Goal: Task Accomplishment & Management: Use online tool/utility

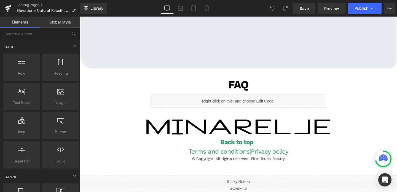
scroll to position [1282, 0]
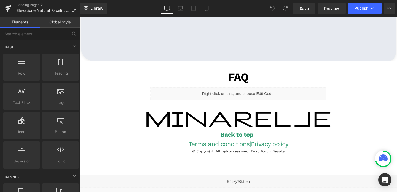
click at [236, 128] on img at bounding box center [247, 125] width 194 height 16
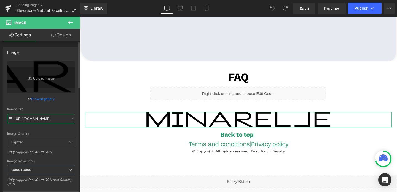
click at [43, 116] on input "[URL][DOMAIN_NAME]" at bounding box center [41, 119] width 68 height 10
paste input "Elevatione_Logo_3000x3000.png?v=1665594963"
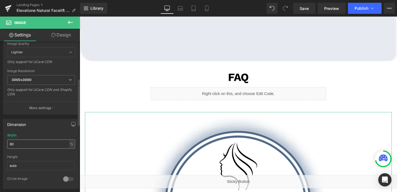
scroll to position [120, 0]
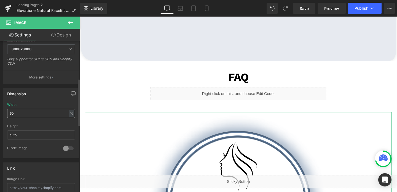
type input "[URL][DOMAIN_NAME]"
click at [22, 112] on input "60" at bounding box center [41, 113] width 68 height 9
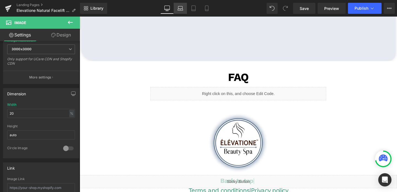
click at [181, 11] on icon at bounding box center [181, 9] width 6 height 6
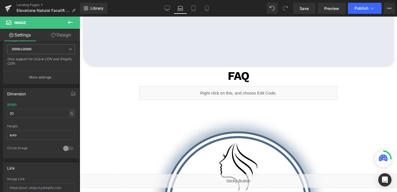
scroll to position [1303, 0]
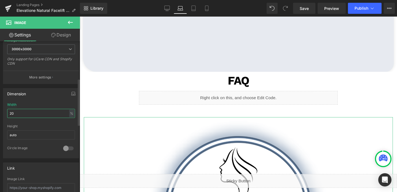
click at [24, 112] on input "20" at bounding box center [41, 113] width 68 height 9
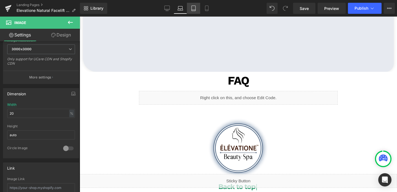
click at [197, 10] on link "Tablet" at bounding box center [193, 8] width 13 height 11
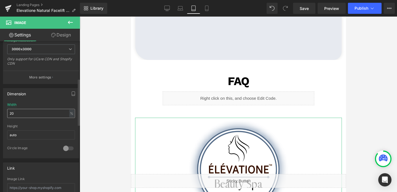
scroll to position [2048, 0]
click at [36, 115] on input "20" at bounding box center [41, 113] width 68 height 9
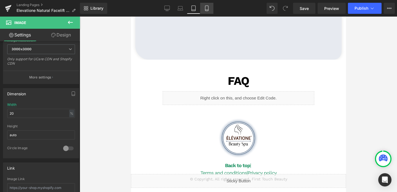
click at [207, 8] on icon at bounding box center [207, 9] width 6 height 6
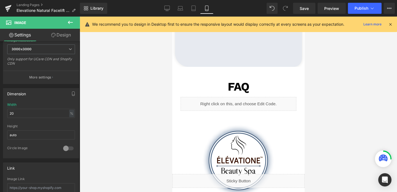
scroll to position [1906, 0]
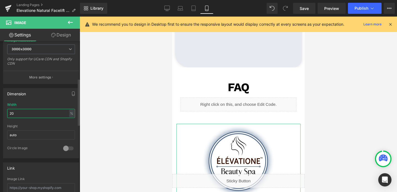
click at [29, 114] on input "20" at bounding box center [41, 113] width 68 height 9
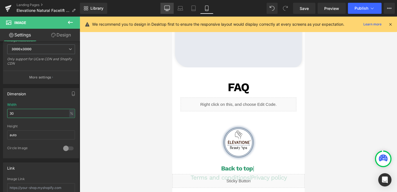
type input "30"
click at [164, 11] on icon at bounding box center [167, 9] width 6 height 6
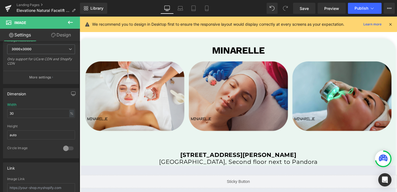
scroll to position [1043, 0]
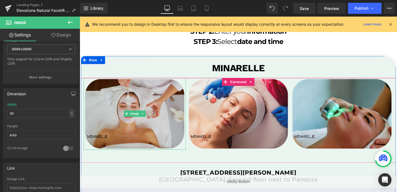
click at [132, 128] on img at bounding box center [138, 118] width 108 height 75
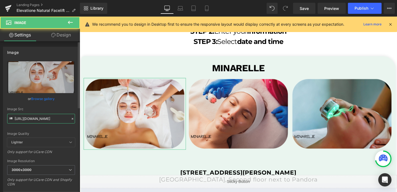
click at [41, 117] on input "[URL][DOMAIN_NAME]" at bounding box center [41, 119] width 68 height 10
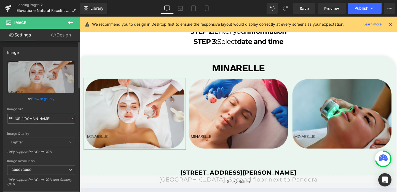
click at [41, 117] on input "[URL][DOMAIN_NAME]" at bounding box center [41, 119] width 68 height 10
paste input "108_3000x3000.png?v=1665592188"
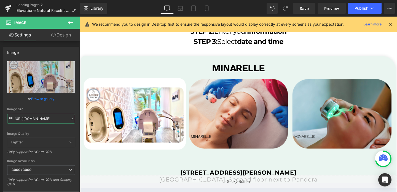
type input "[URL][DOMAIN_NAME]"
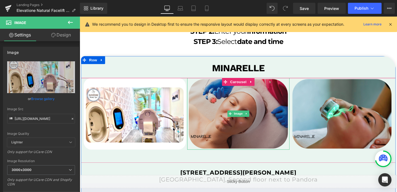
click at [266, 90] on img at bounding box center [247, 118] width 108 height 75
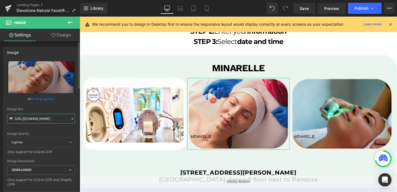
click at [44, 117] on input "[URL][DOMAIN_NAME]" at bounding box center [41, 119] width 68 height 10
paste input "104_3000x3000.png?v=166559218"
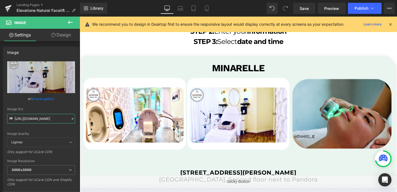
type input "[URL][DOMAIN_NAME]"
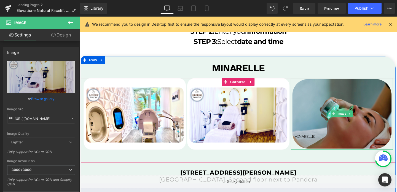
click at [317, 104] on img at bounding box center [356, 118] width 108 height 75
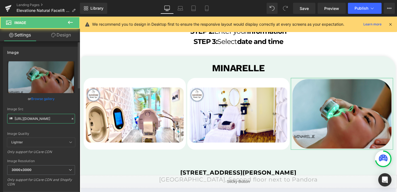
click at [46, 118] on input "[URL][DOMAIN_NAME]" at bounding box center [41, 119] width 68 height 10
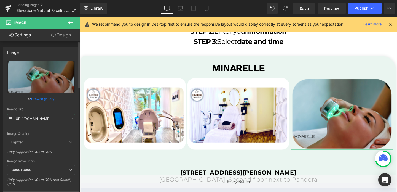
click at [46, 118] on input "[URL][DOMAIN_NAME]" at bounding box center [41, 119] width 68 height 10
paste input "107_3000x3000.png?v=1665592188"
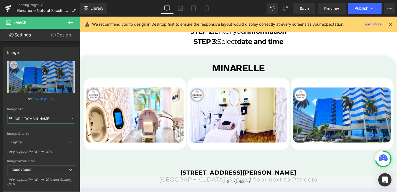
type input "[URL][DOMAIN_NAME]"
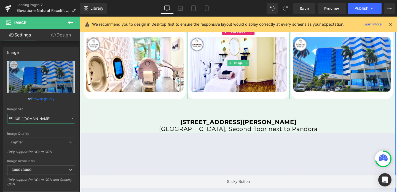
scroll to position [1113, 0]
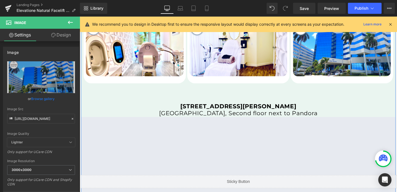
click at [186, 109] on b "[STREET_ADDRESS][PERSON_NAME]" at bounding box center [247, 110] width 122 height 7
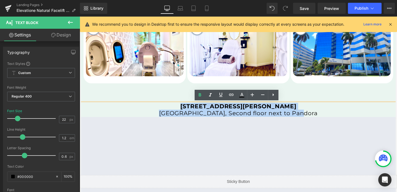
drag, startPoint x: 177, startPoint y: 109, endPoint x: 326, endPoint y: 120, distance: 149.0
click at [326, 120] on div "[STREET_ADDRESS][GEOGRAPHIC_DATA][PERSON_NAME], Second floor next to Pandora" at bounding box center [246, 114] width 331 height 15
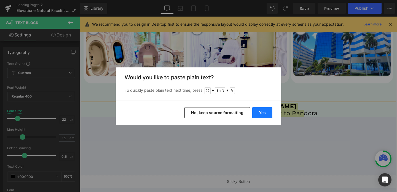
click at [266, 115] on button "Yes" at bounding box center [262, 112] width 20 height 11
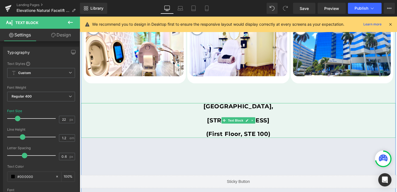
click at [214, 125] on b "[STREET_ADDRESS]" at bounding box center [247, 125] width 66 height 7
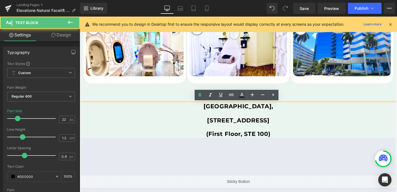
click at [172, 120] on p at bounding box center [246, 117] width 331 height 7
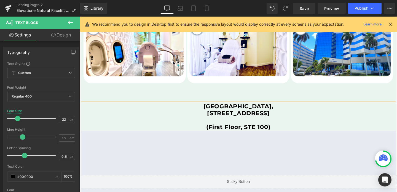
click at [230, 123] on p at bounding box center [246, 125] width 331 height 7
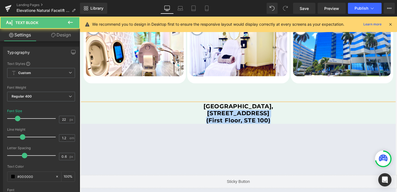
drag, startPoint x: 159, startPoint y: 117, endPoint x: 285, endPoint y: 125, distance: 125.7
click at [285, 125] on div "[GEOGRAPHIC_DATA], [STREET_ADDRESS] (First Floor, STE 100)" at bounding box center [246, 118] width 331 height 22
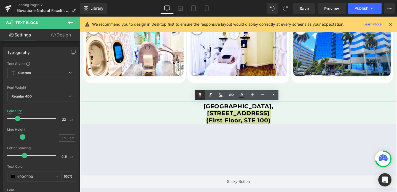
click at [199, 91] on link at bounding box center [200, 95] width 10 height 10
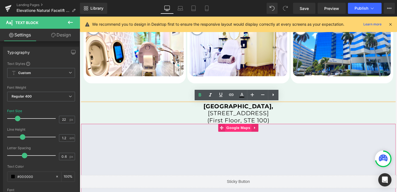
click at [249, 133] on span "Google Maps" at bounding box center [246, 133] width 28 height 8
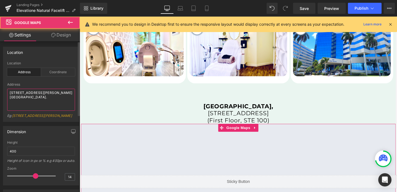
click at [33, 95] on textarea "[STREET_ADDRESS][PERSON_NAME] [GEOGRAPHIC_DATA]." at bounding box center [41, 100] width 68 height 22
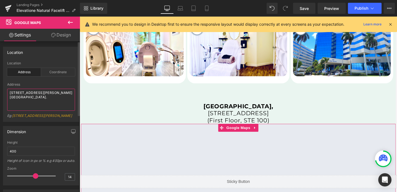
click at [33, 95] on textarea "[STREET_ADDRESS][PERSON_NAME] [GEOGRAPHIC_DATA]." at bounding box center [41, 100] width 68 height 22
paste textarea "[STREET_ADDRESS]"
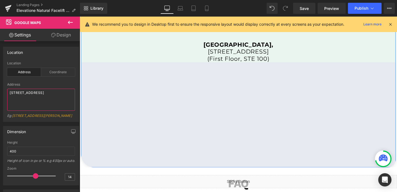
scroll to position [1180, 0]
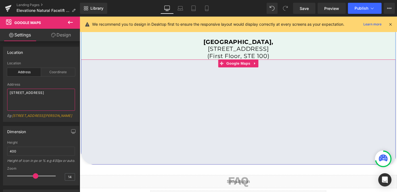
type textarea "[STREET_ADDRESS]"
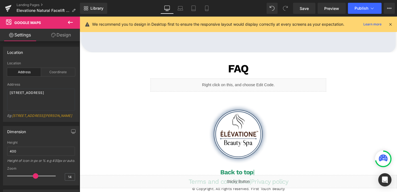
scroll to position [1300, 0]
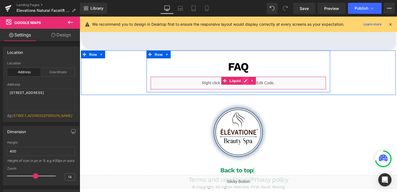
click at [254, 84] on div "Liquid" at bounding box center [246, 86] width 185 height 14
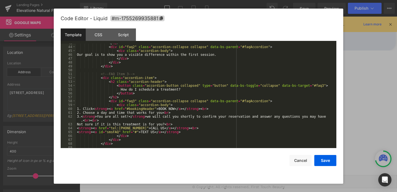
scroll to position [182, 0]
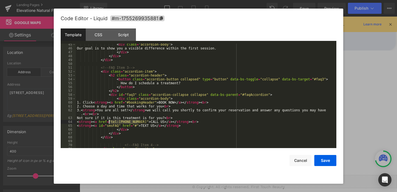
drag, startPoint x: 138, startPoint y: 121, endPoint x: 110, endPoint y: 121, distance: 28.1
click at [110, 121] on div "< div class = "accordion-body" > Our goal is to show you a visible difference w…" at bounding box center [205, 98] width 258 height 112
click at [138, 120] on div "< div class = "accordion-body" > Our goal is to show you a visible difference w…" at bounding box center [205, 98] width 258 height 112
drag, startPoint x: 137, startPoint y: 121, endPoint x: 111, endPoint y: 122, distance: 26.5
click at [111, 122] on div "< div class = "accordion-body" > Our goal is to show you a visible difference w…" at bounding box center [205, 98] width 258 height 112
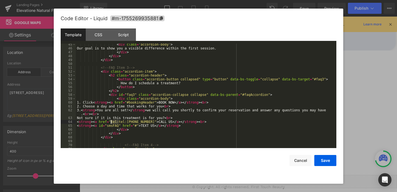
drag, startPoint x: 119, startPoint y: 122, endPoint x: 112, endPoint y: 122, distance: 7.2
click at [112, 122] on div "< div class = "accordion-body" > Our goal is to show you a visible difference w…" at bounding box center [205, 98] width 258 height 112
click at [317, 161] on button "Save" at bounding box center [325, 160] width 22 height 11
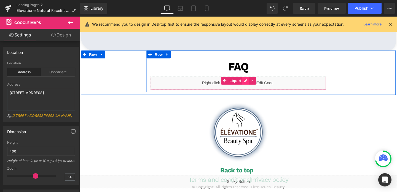
click at [254, 82] on div "Liquid" at bounding box center [246, 86] width 185 height 14
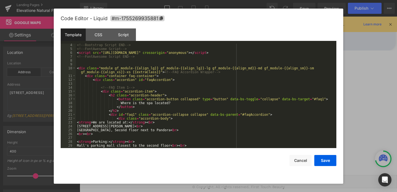
scroll to position [34, 0]
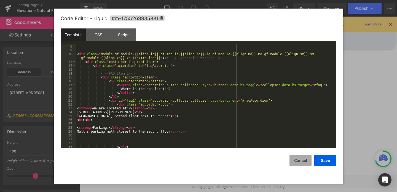
click at [296, 158] on button "Cancel" at bounding box center [301, 160] width 22 height 11
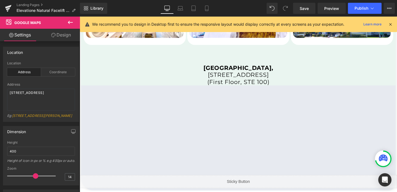
scroll to position [1149, 0]
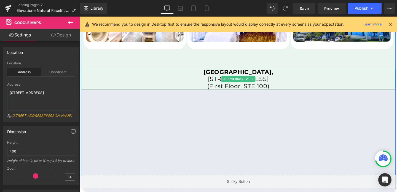
click at [254, 75] on strong "[GEOGRAPHIC_DATA]," at bounding box center [247, 74] width 74 height 7
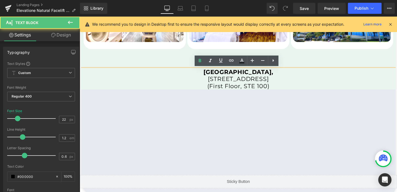
click at [254, 75] on strong "[GEOGRAPHIC_DATA]," at bounding box center [247, 74] width 74 height 7
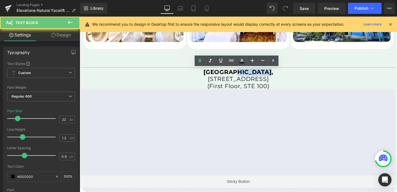
click at [254, 75] on strong "[GEOGRAPHIC_DATA]," at bounding box center [247, 74] width 74 height 7
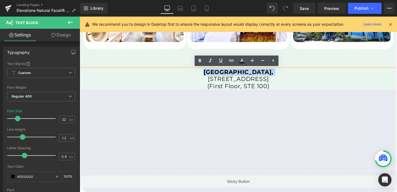
copy strong "[GEOGRAPHIC_DATA],"
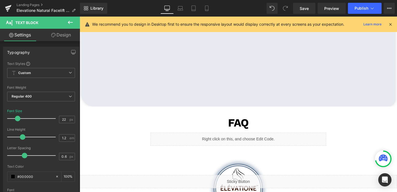
scroll to position [1268, 0]
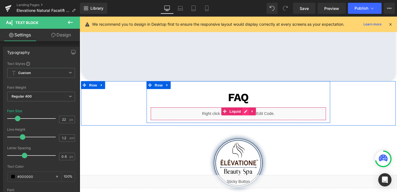
click at [255, 116] on div "Liquid" at bounding box center [246, 119] width 185 height 14
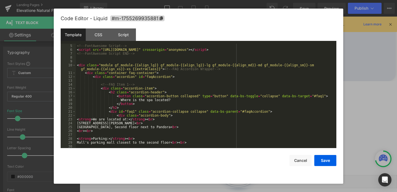
scroll to position [24, 0]
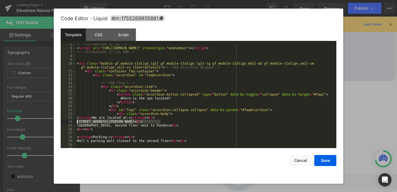
drag, startPoint x: 160, startPoint y: 121, endPoint x: 74, endPoint y: 122, distance: 86.0
click at [74, 122] on pre "5 6 7 8 9 10 11 12 13 14 15 16 17 18 19 20 21 22 23 24 25 26 27 28 29 30 31 32 …" at bounding box center [199, 96] width 276 height 104
click at [333, 156] on button "Save" at bounding box center [325, 160] width 22 height 11
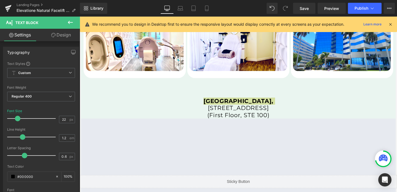
scroll to position [1110, 0]
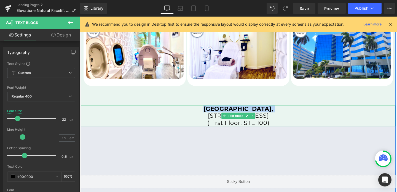
click at [286, 121] on p "[STREET_ADDRESS]" at bounding box center [246, 120] width 331 height 7
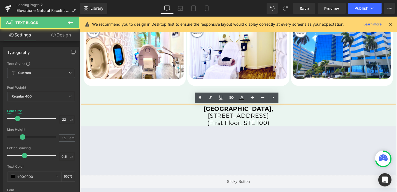
click at [286, 121] on p "[STREET_ADDRESS]" at bounding box center [246, 120] width 331 height 7
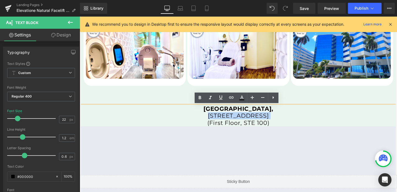
copy p "[STREET_ADDRESS]"
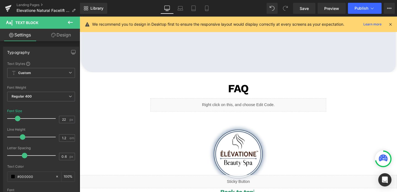
scroll to position [1281, 0]
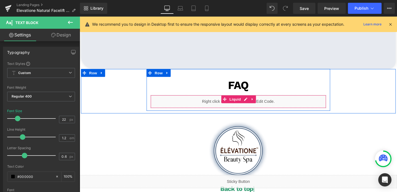
click at [260, 108] on div "Liquid" at bounding box center [246, 106] width 185 height 14
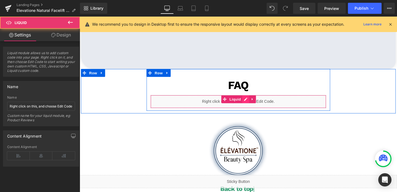
click at [252, 103] on div "Liquid" at bounding box center [246, 106] width 185 height 14
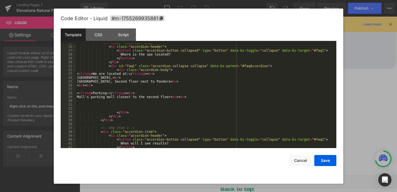
scroll to position [62, 0]
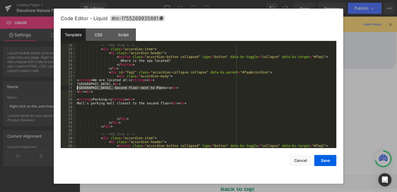
drag, startPoint x: 162, startPoint y: 86, endPoint x: 74, endPoint y: 88, distance: 88.8
click at [74, 88] on pre "14 15 16 17 18 19 20 21 22 23 24 25 26 27 28 29 30 31 32 33 34 35 36 37 38 39 4…" at bounding box center [199, 96] width 276 height 104
drag, startPoint x: 187, startPoint y: 87, endPoint x: 69, endPoint y: 87, distance: 118.0
click at [69, 87] on pre "14 15 16 17 18 19 20 21 22 23 24 25 26 27 28 29 30 31 32 33 34 35 36 37 38 39 4…" at bounding box center [199, 96] width 276 height 104
click at [192, 89] on div "<!-- FAQ Item 1 --> < div class = "accordion-item" > < h2 class = "accordion-he…" at bounding box center [205, 99] width 258 height 112
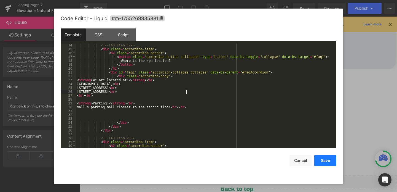
click at [325, 162] on button "Save" at bounding box center [325, 160] width 22 height 11
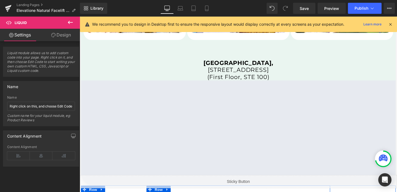
scroll to position [1105, 0]
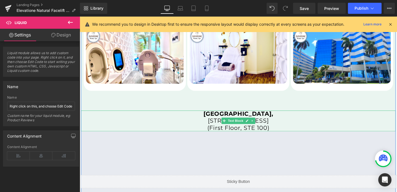
click at [270, 131] on p "(First Floor, STE 100)" at bounding box center [246, 133] width 331 height 7
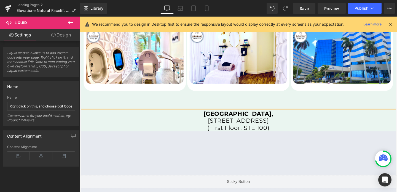
click at [270, 131] on p "(First Floor, STE 100)" at bounding box center [246, 133] width 331 height 7
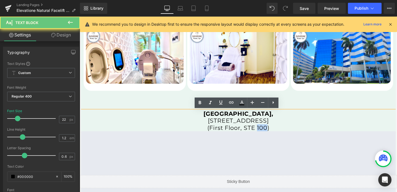
click at [270, 131] on p "(First Floor, STE 100)" at bounding box center [246, 133] width 331 height 7
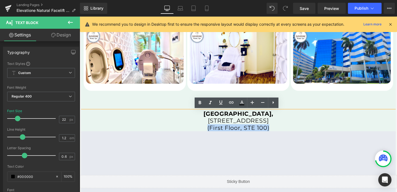
copy p "(First Floor, STE 100)"
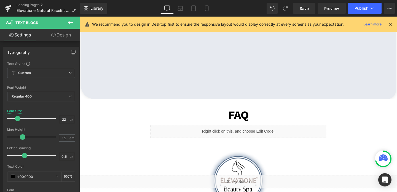
scroll to position [1253, 0]
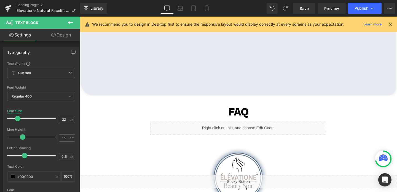
click at [248, 135] on div "Liquid" at bounding box center [246, 134] width 185 height 14
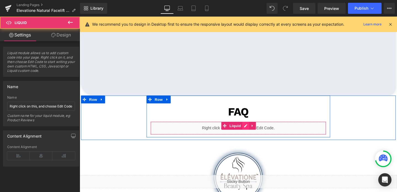
click at [252, 130] on div "Liquid" at bounding box center [246, 134] width 185 height 14
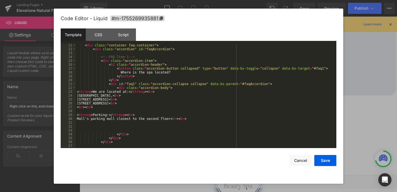
scroll to position [57, 0]
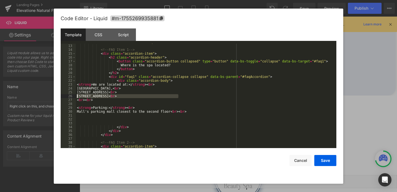
drag, startPoint x: 179, startPoint y: 96, endPoint x: 74, endPoint y: 97, distance: 104.5
click at [74, 97] on pre "12 13 14 15 16 17 18 19 20 21 22 23 24 25 26 27 28 29 30 31 32 33 34 35 36 37 3…" at bounding box center [199, 96] width 276 height 104
click at [323, 160] on button "Save" at bounding box center [325, 160] width 22 height 11
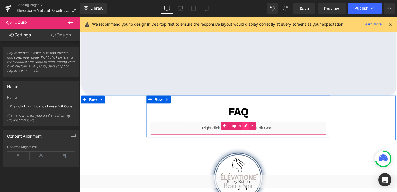
click at [254, 132] on div "Liquid" at bounding box center [246, 134] width 185 height 14
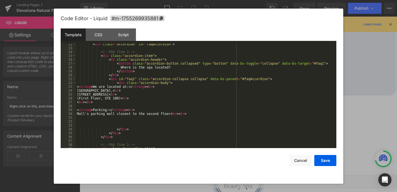
scroll to position [60, 0]
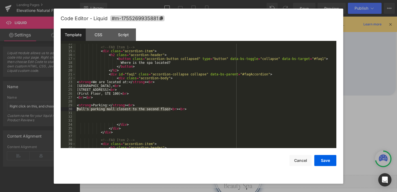
drag, startPoint x: 170, startPoint y: 110, endPoint x: 73, endPoint y: 108, distance: 97.1
click at [73, 108] on pre "13 14 15 16 17 18 19 20 21 22 23 24 25 26 27 28 29 30 31 32 33 34 35 36 37 38 3…" at bounding box center [199, 96] width 276 height 104
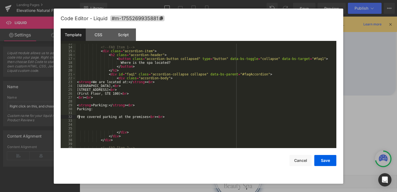
click at [78, 116] on div "<!-- FAQ Item 1 --> < div class = "accordion-item" > < h2 class = "accordion-he…" at bounding box center [205, 97] width 258 height 112
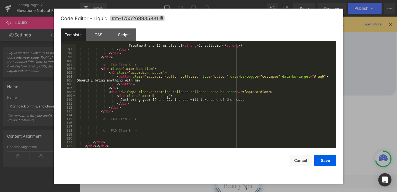
scroll to position [386, 0]
click at [328, 162] on button "Save" at bounding box center [325, 160] width 22 height 11
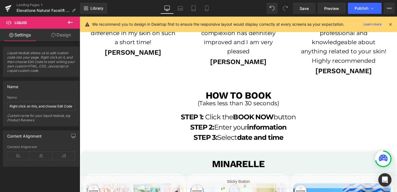
scroll to position [981, 0]
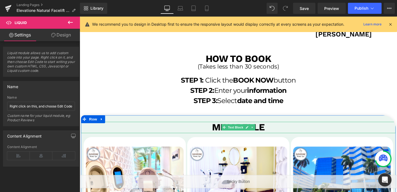
click at [271, 131] on b "minarelle" at bounding box center [246, 133] width 55 height 12
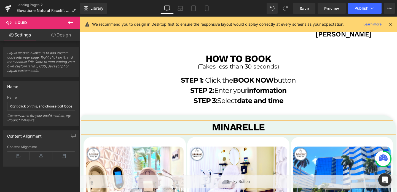
click at [271, 131] on b "minarelle" at bounding box center [246, 133] width 55 height 12
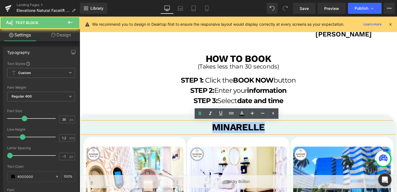
click at [271, 131] on b "minarelle" at bounding box center [246, 133] width 55 height 12
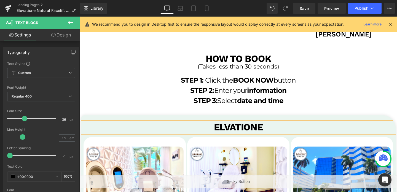
click at [232, 134] on b "ELVATIONE" at bounding box center [247, 133] width 52 height 12
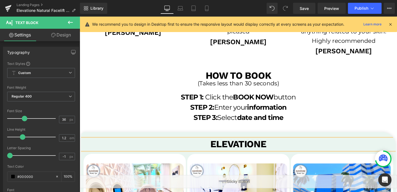
scroll to position [968, 0]
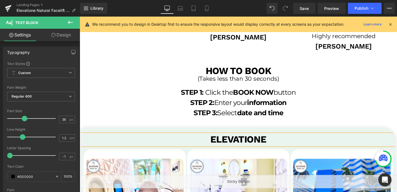
click at [286, 148] on p "ELEVATIONE" at bounding box center [246, 146] width 331 height 12
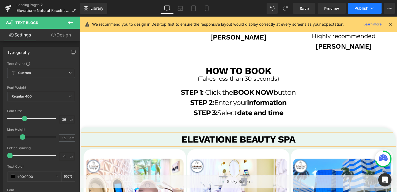
click at [361, 8] on span "Publish" at bounding box center [362, 8] width 14 height 4
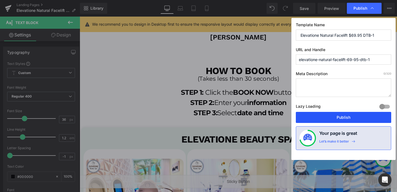
click at [329, 114] on button "Publish" at bounding box center [343, 117] width 95 height 11
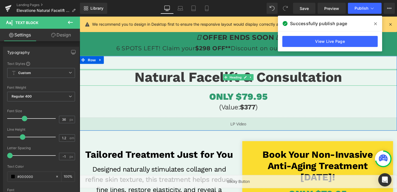
click at [262, 72] on div at bounding box center [247, 72] width 334 height 1
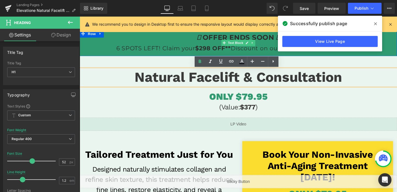
click at [212, 48] on strong "$298 OFF**" at bounding box center [219, 49] width 37 height 7
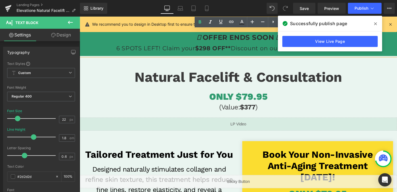
click at [213, 50] on strong "$298 OFF**" at bounding box center [219, 49] width 37 height 7
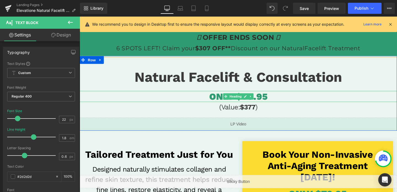
click at [267, 102] on span "ONLY $79.95" at bounding box center [246, 101] width 61 height 12
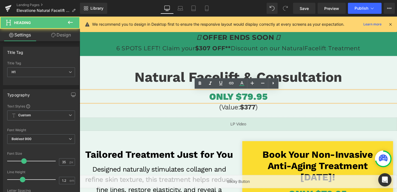
click at [257, 102] on span "ONLY $79.95" at bounding box center [246, 101] width 61 height 12
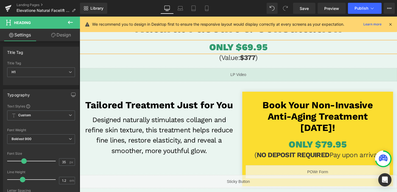
scroll to position [53, 0]
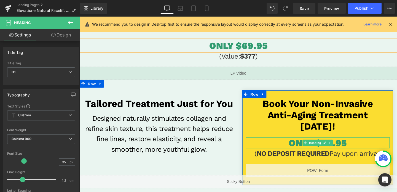
click at [351, 148] on span "ONLY $79.95" at bounding box center [329, 149] width 61 height 12
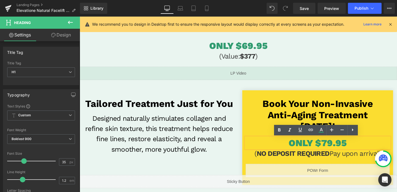
click at [338, 149] on span "ONLY $79.95" at bounding box center [329, 149] width 61 height 12
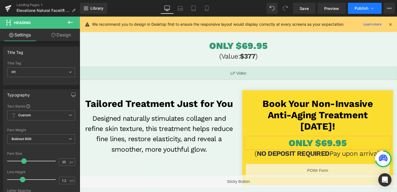
click at [366, 7] on span "Publish" at bounding box center [362, 8] width 14 height 4
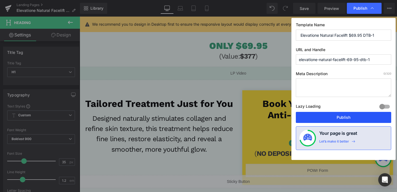
click at [348, 120] on button "Publish" at bounding box center [343, 117] width 95 height 11
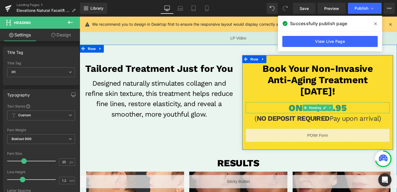
scroll to position [106, 0]
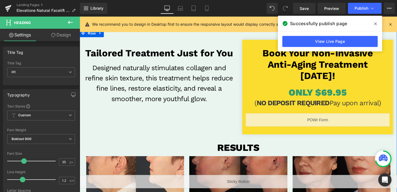
click at [334, 126] on div "Liquid" at bounding box center [329, 125] width 151 height 14
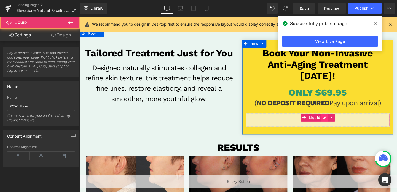
click at [337, 124] on div "Liquid" at bounding box center [329, 125] width 151 height 14
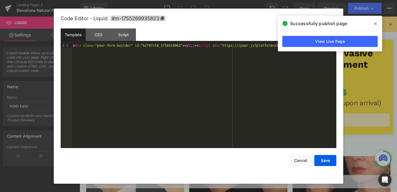
click at [142, 43] on div "Template CSS Script Data" at bounding box center [199, 35] width 276 height 15
click at [144, 45] on div "< div class = "powr-form-builder" id = "b2f47c58_1756918963" > </ div > < scrip…" at bounding box center [204, 100] width 264 height 112
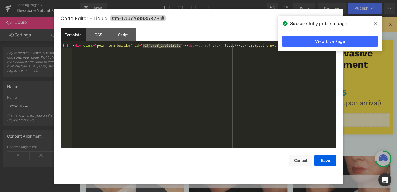
click at [144, 45] on div "< div class = "powr-form-builder" id = "b2f47c58_1756918963" > </ div > < scrip…" at bounding box center [204, 100] width 264 height 112
click at [327, 165] on button "Save" at bounding box center [325, 160] width 22 height 11
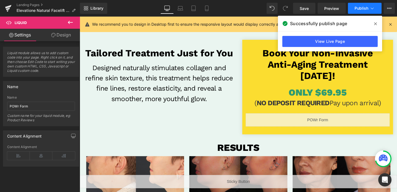
click at [358, 9] on span "Publish" at bounding box center [362, 8] width 14 height 4
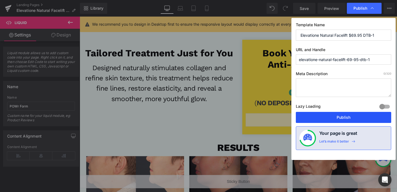
click at [334, 116] on button "Publish" at bounding box center [343, 117] width 95 height 11
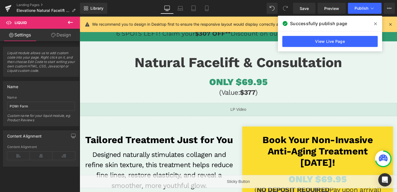
scroll to position [0, 0]
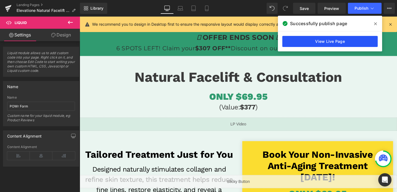
click at [347, 42] on link "View Live Page" at bounding box center [329, 41] width 95 height 11
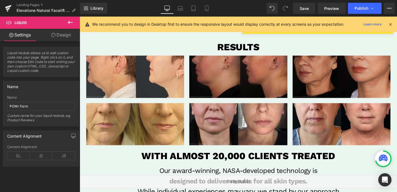
scroll to position [335, 0]
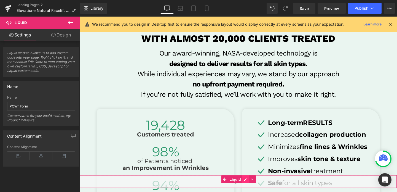
click at [252, 187] on div "Liquid" at bounding box center [247, 190] width 334 height 14
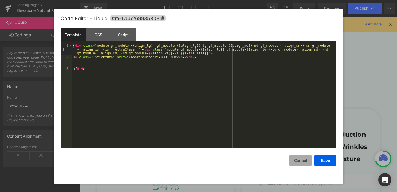
click at [302, 163] on button "Cancel" at bounding box center [301, 160] width 22 height 11
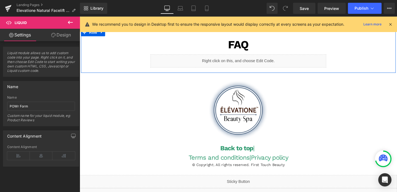
scroll to position [1319, 0]
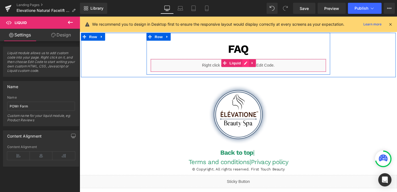
click at [257, 67] on div "Liquid" at bounding box center [246, 68] width 185 height 14
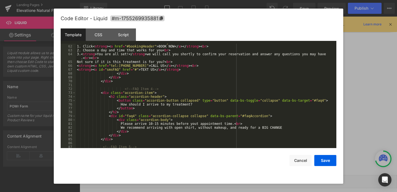
scroll to position [238, 0]
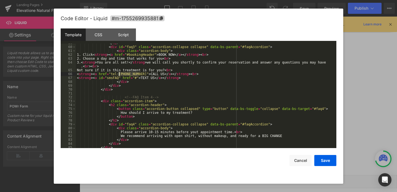
drag, startPoint x: 138, startPoint y: 73, endPoint x: 119, endPoint y: 74, distance: 18.5
click at [119, 74] on div "</ h2 > < div id = "faq3" class = "accordion-collapse collapse" data-bs-parent …" at bounding box center [205, 97] width 258 height 112
click at [139, 74] on div "</ h2 > < div id = "faq3" class = "accordion-collapse collapse" data-bs-parent …" at bounding box center [205, 97] width 258 height 112
click at [324, 162] on button "Save" at bounding box center [325, 160] width 22 height 11
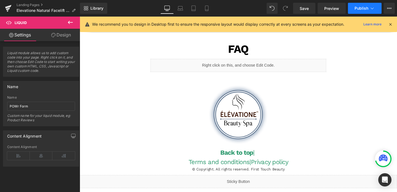
click at [353, 8] on button "Publish" at bounding box center [365, 8] width 34 height 11
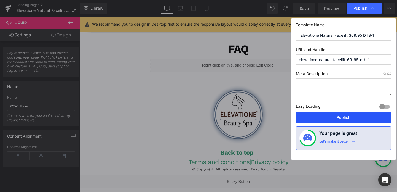
click at [347, 117] on button "Publish" at bounding box center [343, 117] width 95 height 11
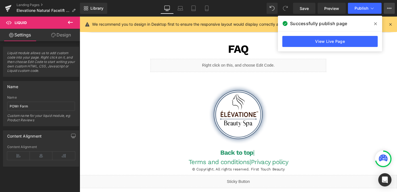
click at [390, 10] on button "View Live Page View with current Template Save Template to Library Schedule Pub…" at bounding box center [389, 8] width 11 height 11
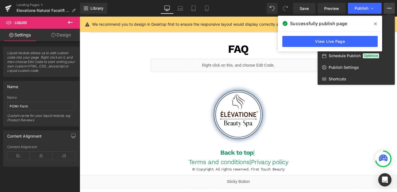
click at [373, 25] on span at bounding box center [375, 23] width 9 height 9
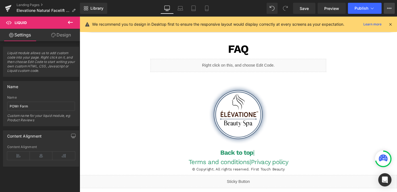
click at [388, 9] on icon at bounding box center [387, 8] width 1 height 1
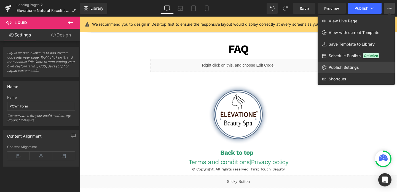
click at [351, 63] on link "Publish Settings" at bounding box center [356, 67] width 77 height 12
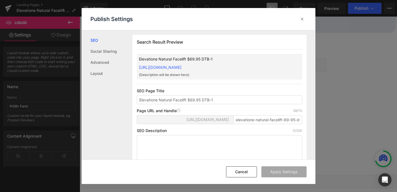
scroll to position [0, 0]
click at [256, 124] on input "elevatione-natural-facelift-69-95-dtb-1" at bounding box center [267, 119] width 69 height 9
paste input "dtb-elevatione-natural-facelift-69-95-one"
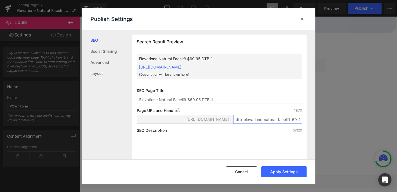
scroll to position [0, 14]
type input "dtb-elevatione-natural-facelift-69-95-one"
click at [277, 169] on button "Apply Settings" at bounding box center [283, 171] width 45 height 11
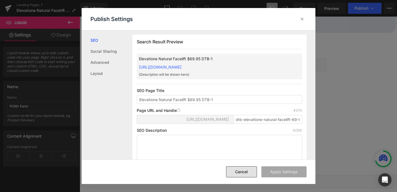
click at [244, 173] on button "Cancel" at bounding box center [241, 171] width 31 height 11
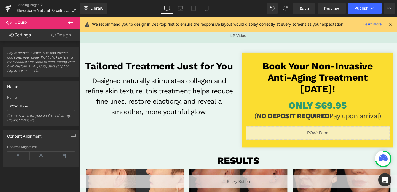
scroll to position [93, 0]
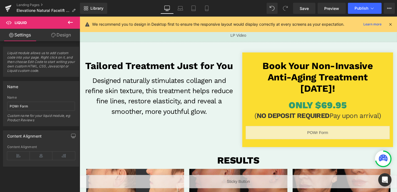
click at [315, 135] on div "Liquid" at bounding box center [329, 139] width 151 height 14
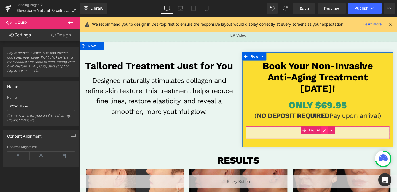
click at [337, 135] on div "Liquid" at bounding box center [329, 139] width 151 height 14
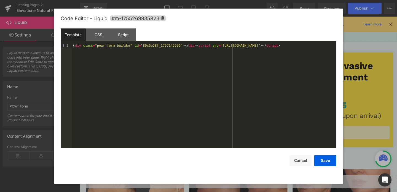
click at [167, 44] on div "< div class = "powr-form-builder" id = "89c6e58f_1757143596" > </ div > < scrip…" at bounding box center [204, 100] width 264 height 112
click at [321, 163] on button "Save" at bounding box center [325, 160] width 22 height 11
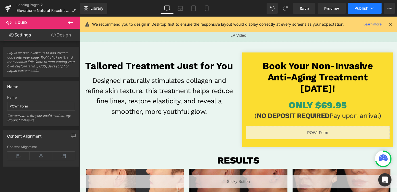
click at [360, 9] on span "Publish" at bounding box center [362, 8] width 14 height 4
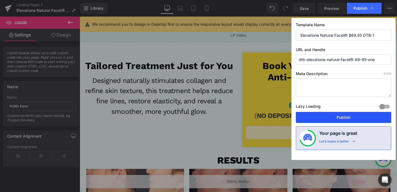
click at [332, 116] on button "Publish" at bounding box center [343, 117] width 95 height 11
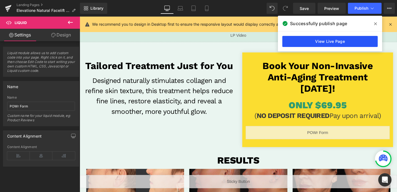
click at [320, 40] on link "View Live Page" at bounding box center [329, 41] width 95 height 11
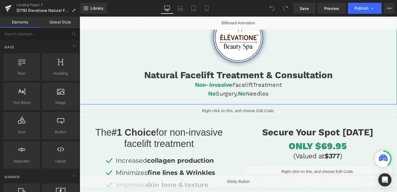
scroll to position [56, 0]
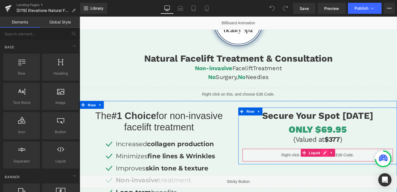
click at [337, 161] on div "Liquid" at bounding box center [330, 162] width 159 height 14
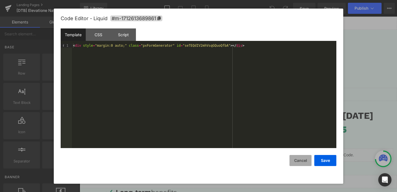
click at [301, 163] on button "Cancel" at bounding box center [301, 160] width 22 height 11
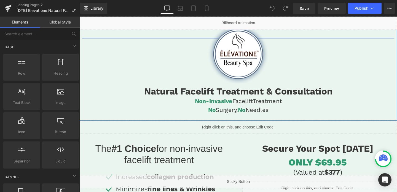
scroll to position [15, 0]
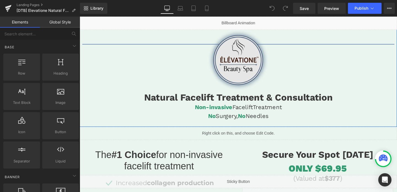
click at [251, 54] on img at bounding box center [247, 62] width 66 height 66
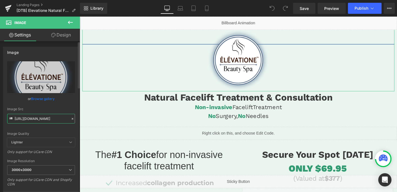
click at [54, 117] on input "[URL][DOMAIN_NAME]" at bounding box center [41, 119] width 68 height 10
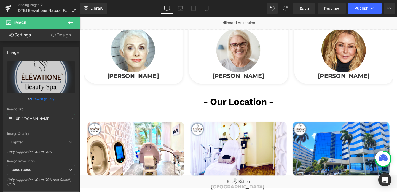
scroll to position [965, 0]
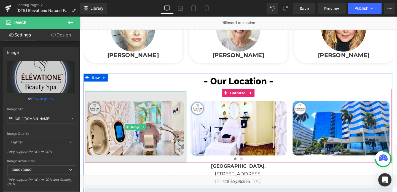
click at [171, 133] on img at bounding box center [138, 132] width 107 height 75
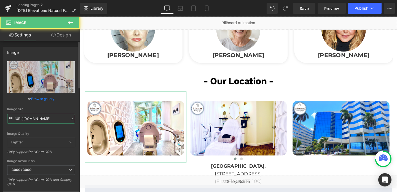
click at [53, 119] on input "[URL][DOMAIN_NAME]" at bounding box center [41, 119] width 68 height 10
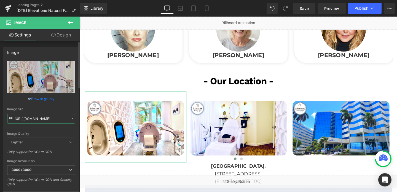
click at [53, 119] on input "[URL][DOMAIN_NAME]" at bounding box center [41, 119] width 68 height 10
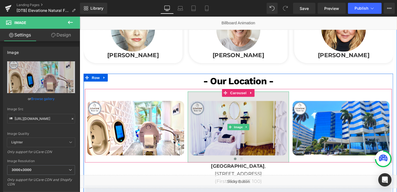
click at [229, 97] on img at bounding box center [246, 132] width 107 height 75
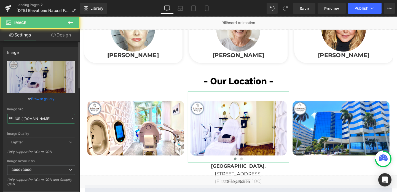
click at [30, 119] on input "[URL][DOMAIN_NAME]" at bounding box center [41, 119] width 68 height 10
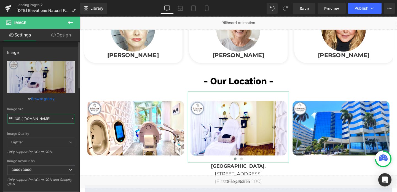
click at [30, 119] on input "[URL][DOMAIN_NAME]" at bounding box center [41, 119] width 68 height 10
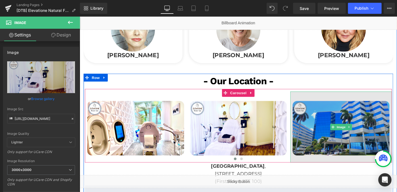
click at [327, 124] on img at bounding box center [354, 132] width 107 height 75
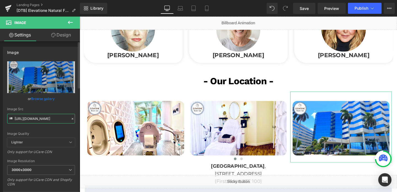
click at [46, 120] on input "[URL][DOMAIN_NAME]" at bounding box center [41, 119] width 68 height 10
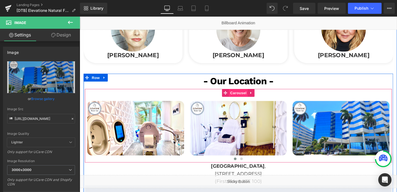
click at [248, 92] on span "Carousel" at bounding box center [247, 96] width 20 height 8
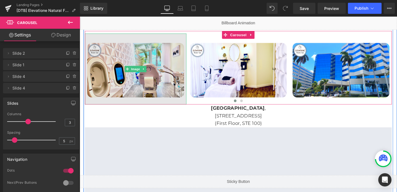
scroll to position [1028, 0]
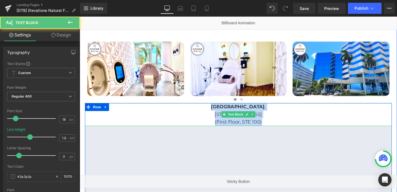
drag, startPoint x: 210, startPoint y: 105, endPoint x: 283, endPoint y: 120, distance: 74.4
click at [283, 120] on div "Flagler Waterview Building , 1515 North Flagler Drive, West Palm Beach, FL 3340…" at bounding box center [246, 119] width 323 height 24
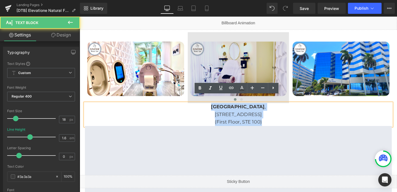
copy div "Flagler Waterview Building , 1515 North Flagler Drive, West Palm Beach, FL 3340…"
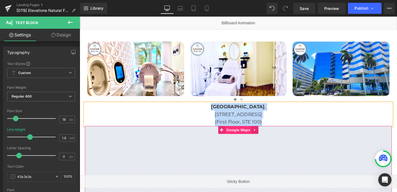
click at [240, 131] on span "Google Maps" at bounding box center [246, 135] width 28 height 8
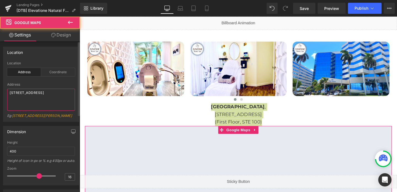
click at [36, 95] on textarea "[STREET_ADDRESS]" at bounding box center [41, 100] width 68 height 22
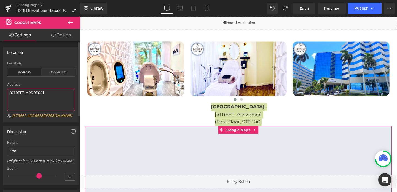
click at [36, 95] on textarea "[STREET_ADDRESS]" at bounding box center [41, 100] width 68 height 22
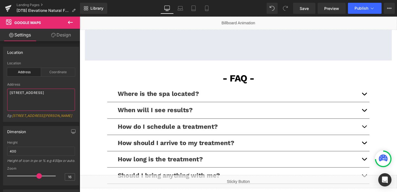
scroll to position [1217, 0]
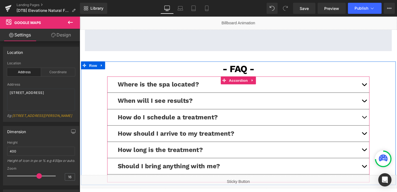
click at [378, 82] on button "button" at bounding box center [378, 87] width 11 height 17
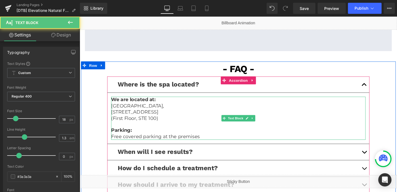
click at [168, 120] on p "(First Floor, STE 100)" at bounding box center [246, 123] width 267 height 6
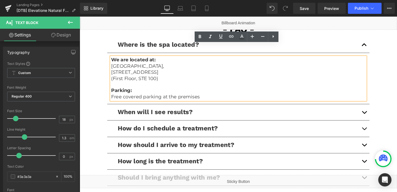
scroll to position [1264, 0]
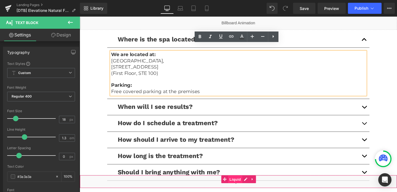
click at [250, 187] on span "Liquid" at bounding box center [243, 187] width 15 height 8
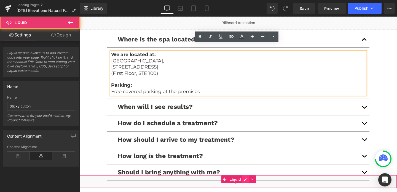
click at [253, 187] on div "Liquid" at bounding box center [247, 190] width 334 height 14
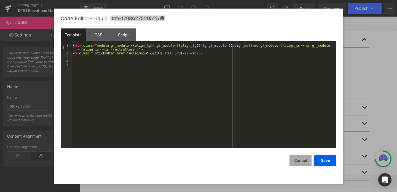
click at [306, 161] on button "Cancel" at bounding box center [301, 160] width 22 height 11
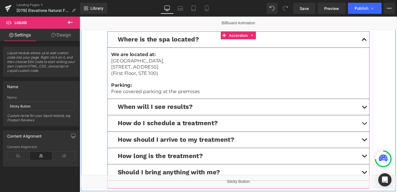
click at [378, 120] on button "button" at bounding box center [378, 128] width 11 height 17
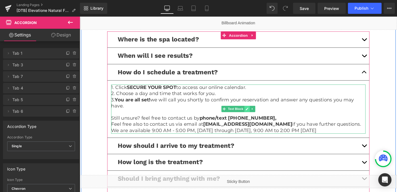
click at [254, 112] on icon at bounding box center [255, 113] width 3 height 3
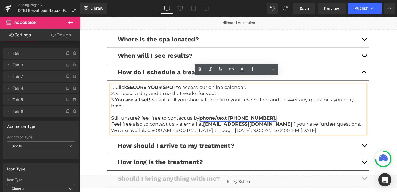
click at [253, 120] on link "phone/text (561) 337-1669," at bounding box center [246, 123] width 81 height 6
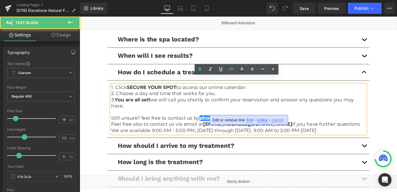
click at [251, 120] on span "Edit" at bounding box center [250, 119] width 6 height 5
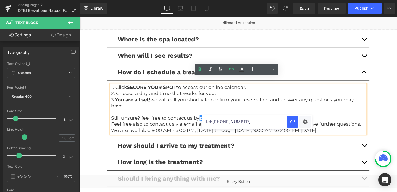
click at [218, 120] on input "tel:5613371669" at bounding box center [244, 122] width 85 height 14
click at [375, 38] on button "button" at bounding box center [378, 40] width 11 height 17
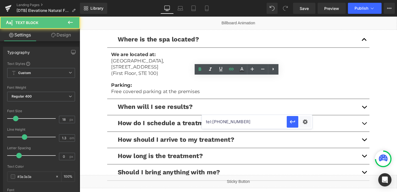
drag, startPoint x: 207, startPoint y: 89, endPoint x: 107, endPoint y: 82, distance: 100.3
click at [107, 82] on div "- FAQ - Text Block Row Where is the spa located? Text Block We are located at: …" at bounding box center [246, 106] width 331 height 181
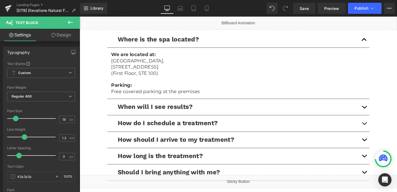
click at [376, 154] on button "button" at bounding box center [378, 162] width 11 height 17
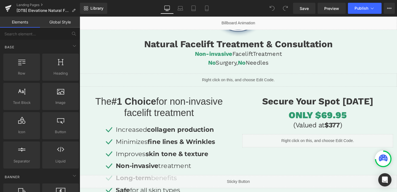
scroll to position [71, 0]
click at [389, 12] on button "View Live Page View with current Template Save Template to Library Schedule Pub…" at bounding box center [389, 8] width 11 height 11
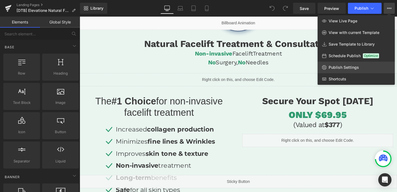
click at [353, 68] on span "Publish Settings" at bounding box center [344, 67] width 30 height 5
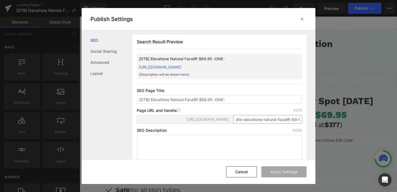
scroll to position [0, 14]
drag, startPoint x: 268, startPoint y: 125, endPoint x: 307, endPoint y: 125, distance: 39.4
click at [307, 125] on div "Search Result Preview [DTB] Elevatione Natural Facelift $69.95 -ONE- https://co…" at bounding box center [223, 94] width 183 height 129
click at [298, 124] on input "dtb-elevatione-natural-facelift-69-95-one" at bounding box center [267, 119] width 69 height 9
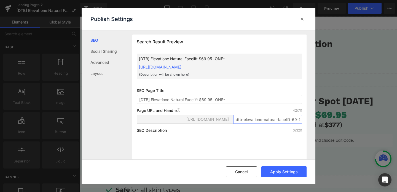
drag, startPoint x: 295, startPoint y: 125, endPoint x: 234, endPoint y: 124, distance: 61.0
click at [234, 124] on input "dtb-elevatione-natural-facelift-69-95-one1" at bounding box center [267, 119] width 69 height 9
type input "dtb-elevatione-natural-facelift-69-95-one1"
click at [282, 169] on button "Apply Settings" at bounding box center [283, 171] width 45 height 11
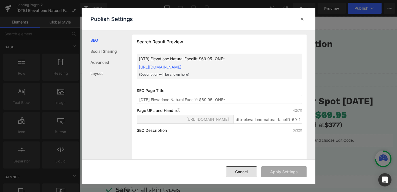
click at [246, 175] on button "Cancel" at bounding box center [241, 171] width 31 height 11
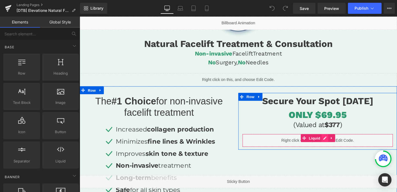
click at [337, 143] on div "Liquid" at bounding box center [330, 147] width 159 height 14
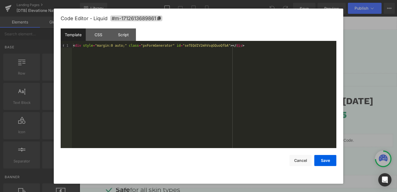
click at [167, 43] on div "Template CSS Script Data" at bounding box center [199, 35] width 276 height 15
click at [169, 47] on div "< div style = "margin:0 auto;" class = "pxFormGenerator" id = "seTEQdIV2mhVsqGQ…" at bounding box center [204, 100] width 264 height 112
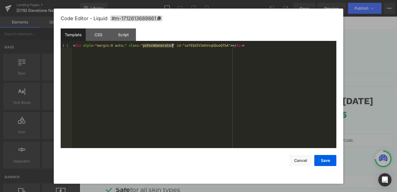
click at [169, 47] on div "< div style = "margin:0 auto;" class = "pxFormGenerator" id = "seTEQdIV2mhVsqGQ…" at bounding box center [204, 100] width 264 height 112
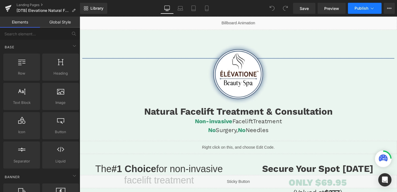
click at [359, 12] on button "Publish" at bounding box center [365, 8] width 34 height 11
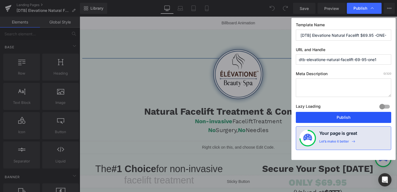
click at [343, 115] on button "Publish" at bounding box center [343, 117] width 95 height 11
